Goal: Ask a question

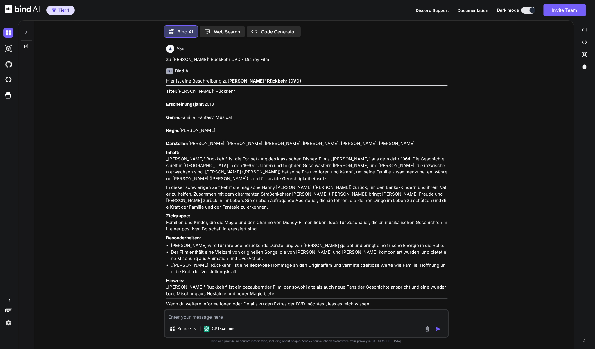
click at [250, 317] on textarea at bounding box center [306, 315] width 283 height 10
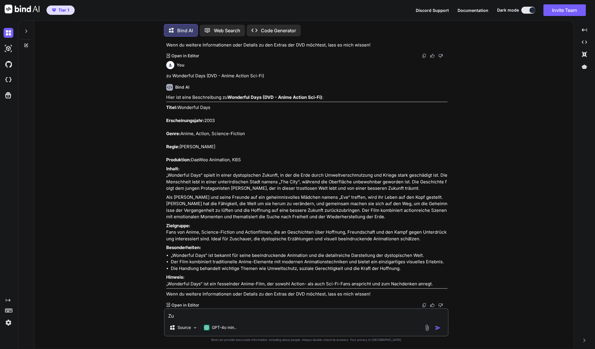
paste textarea "Legend of the Seeker - Staffel 1+2"
type textarea "Zu Legend of the Seeker - Staffel 1+2"
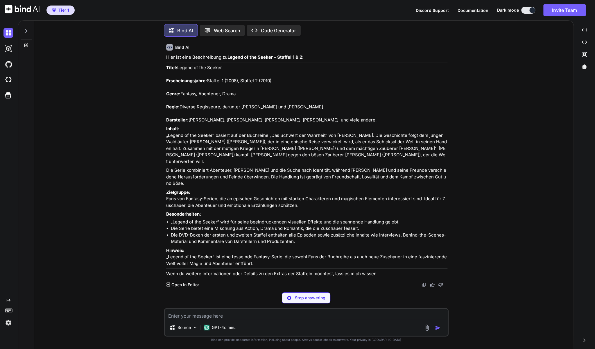
scroll to position [2504, 0]
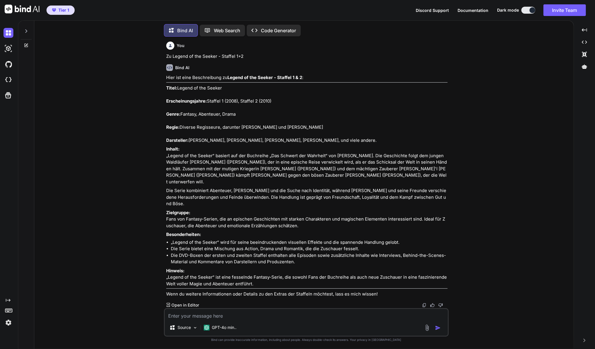
drag, startPoint x: 262, startPoint y: 283, endPoint x: 166, endPoint y: 82, distance: 222.4
click at [166, 82] on div "You zu [PERSON_NAME]' Rückkehr DVD - Disney Film Bind AI Hier ist eine Beschrei…" at bounding box center [307, 174] width 284 height 267
copy div "Lorem: Ipsumd si ame Consec Adipiscingelitsed: Doeiusm 7 (5290), Tempori 9 (007…"
click at [195, 314] on textarea at bounding box center [306, 314] width 283 height 10
paste textarea "Die Sissi Trilogie (DVD - Digital Remastered)"
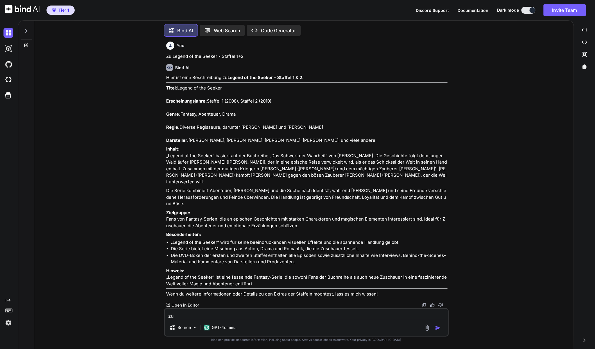
type textarea "zu Die Sissi Trilogie (DVD - Digital Remastered)"
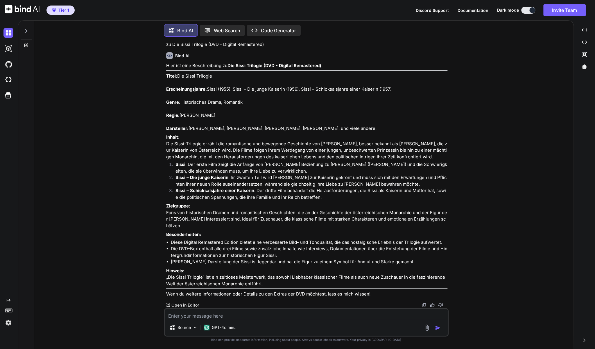
scroll to position [2763, 0]
drag, startPoint x: 190, startPoint y: 262, endPoint x: 171, endPoint y: 199, distance: 65.3
click at [171, 199] on div "Hier ist eine Beschreibung zu Die Sissi Trilogie (DVD - Digital Remastered) : T…" at bounding box center [306, 179] width 281 height 235
drag, startPoint x: 264, startPoint y: 284, endPoint x: 165, endPoint y: 57, distance: 247.2
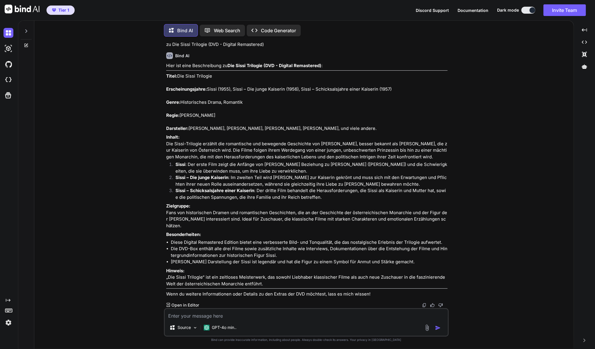
click at [165, 57] on div "You zu [PERSON_NAME]' Rückkehr DVD - Disney Film Bind AI Hier ist eine Beschrei…" at bounding box center [307, 174] width 284 height 267
copy div "Lorem: Ips Dolor Sitametc Adipiscingelitsed: Doeiu (1944), Tempo – Inc utlab Et…"
click at [182, 315] on textarea at bounding box center [306, 314] width 283 height 10
paste textarea "Matrix Trilogie (Kultfilme auf DVD)"
type textarea "zu Matrix Trilogie (Kultfilme auf DVD)"
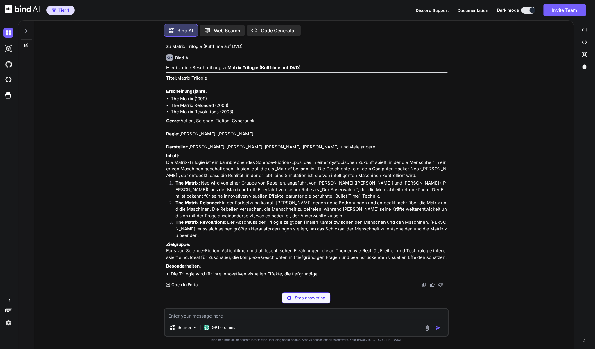
scroll to position [3082, 0]
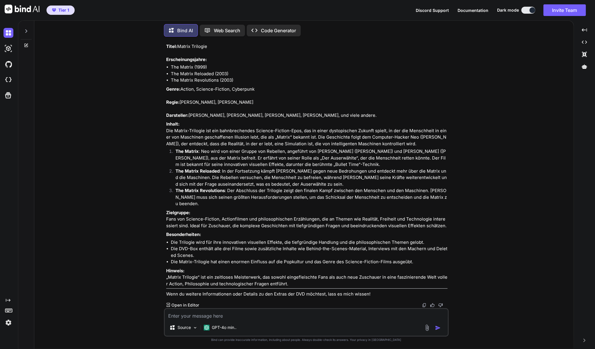
drag, startPoint x: 439, startPoint y: 264, endPoint x: 166, endPoint y: 77, distance: 330.7
click at [166, 77] on div "Hier ist eine Beschreibung zu Matrix Trilogie (Kultfilme auf DVD) : Titel: Matr…" at bounding box center [306, 165] width 281 height 265
copy div "Lorem: Ipsumd Sitametc Adipiscingelitsed: Doe Tempor (9187) Inc Utlabo Etdolore…"
click at [241, 315] on textarea at bounding box center [306, 314] width 283 height 10
paste textarea "Step Up 1 & 2 (DVD Tanzfilme)"
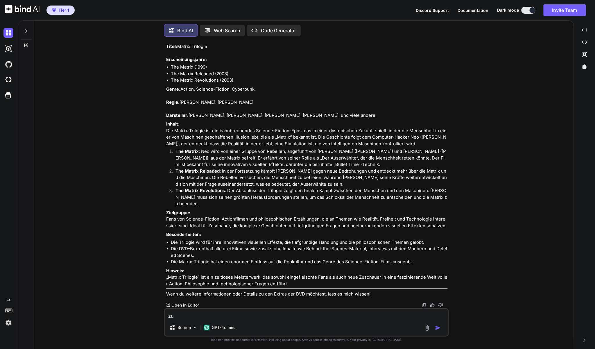
type textarea "zu Step Up 1 & 2 (DVD Tanzfilme)"
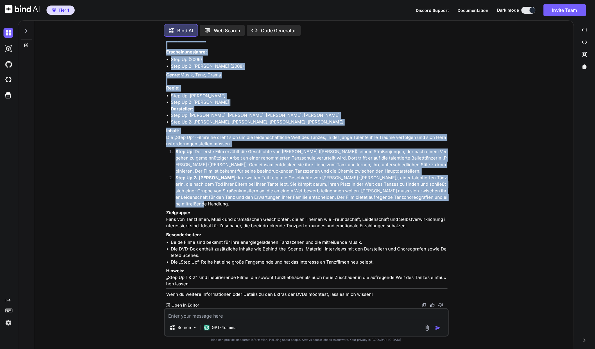
scroll to position [3391, 0]
drag, startPoint x: 444, startPoint y: 193, endPoint x: 166, endPoint y: 92, distance: 295.8
click at [166, 92] on div "Hier ist eine Beschreibung zu Step Up 1 & 2 (DVD Tanzfilme) : Titel: Step Up 1 …" at bounding box center [306, 161] width 281 height 272
copy div "Lorem: Ipsu Do 4 & 2 Sitametconsectetu: Adip El (1952) Sedd Ei 8: Tem Incidid (…"
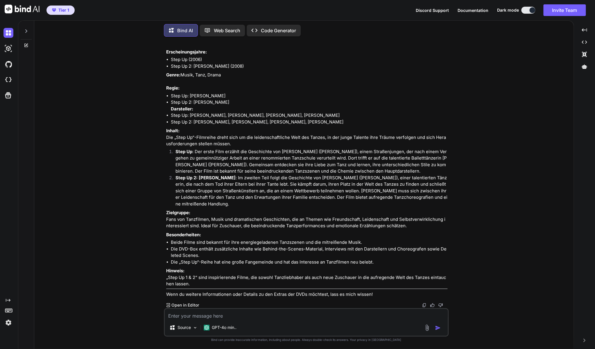
click at [250, 316] on textarea at bounding box center [306, 314] width 283 height 10
paste textarea "Save the Last Dance 1 & 2 (DVD-Tanzfilme)"
type textarea "zu Save the Last Dance 1 & 2 (DVD-Tanzfilme)"
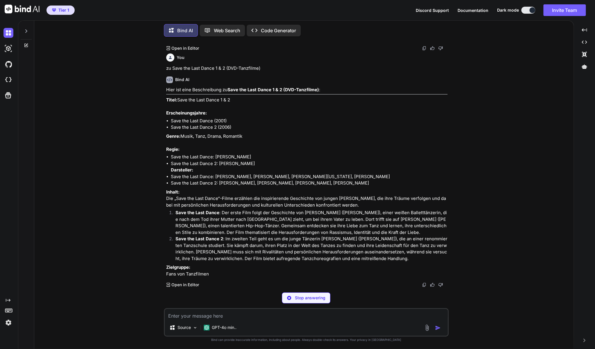
scroll to position [3715, 0]
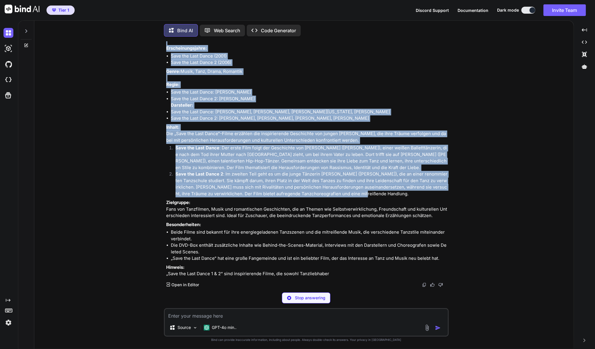
drag, startPoint x: 349, startPoint y: 264, endPoint x: 167, endPoint y: 101, distance: 244.6
click at [167, 101] on div "Hier ist eine Beschreibung zu Save the Last Dance 1 & 2 (DVD-Tanzfilme) : Titel…" at bounding box center [306, 149] width 281 height 255
copy div "Lorem: Ipsu dol Sita Conse 0 & 0 Adipiscingelitsed: Doei tem Inci Utlab (6502) …"
